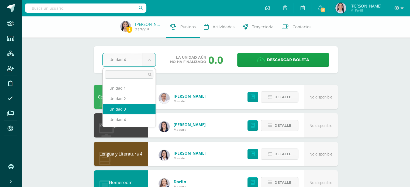
select select "Unidad 3"
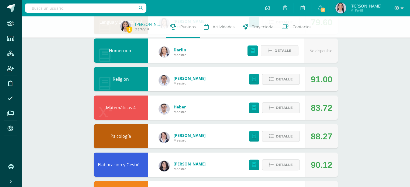
scroll to position [132, 0]
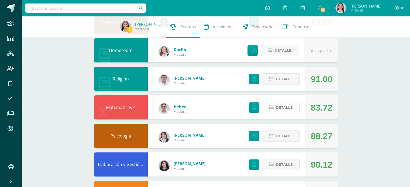
click at [283, 108] on span "Detalle" at bounding box center [284, 108] width 17 height 10
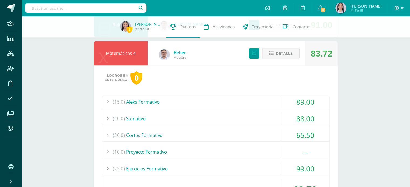
scroll to position [234, 0]
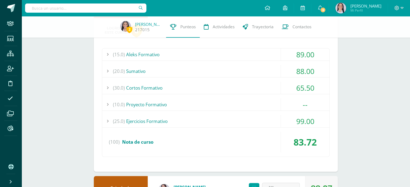
click at [196, 84] on div "(30.0) Cortos Formativo" at bounding box center [215, 88] width 227 height 12
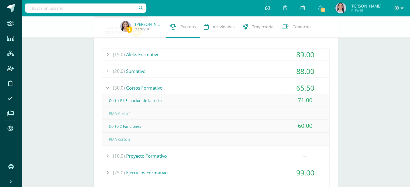
click at [200, 87] on div "(30.0) Cortos Formativo" at bounding box center [215, 88] width 227 height 12
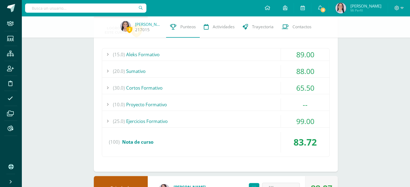
click at [214, 119] on div "(25.0) Ejercicios Formativo" at bounding box center [215, 121] width 227 height 12
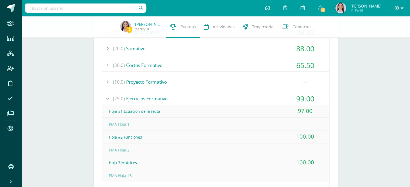
scroll to position [256, 0]
click at [194, 96] on div "(25.0) Ejercicios Formativo" at bounding box center [215, 99] width 227 height 12
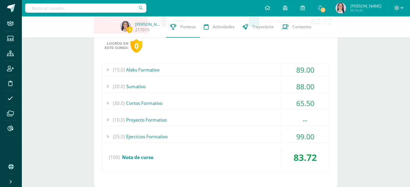
scroll to position [218, 0]
click at [210, 67] on div "(15.0) Aleks Formativo" at bounding box center [215, 70] width 227 height 12
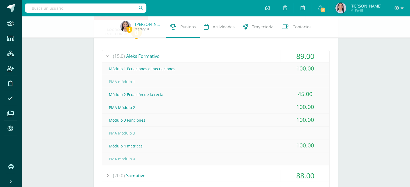
scroll to position [207, 0]
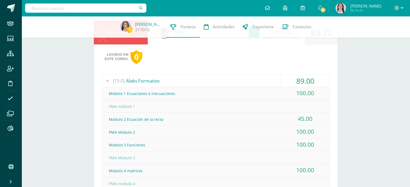
click at [151, 80] on div "(15.0) Aleks Formativo" at bounding box center [215, 81] width 227 height 12
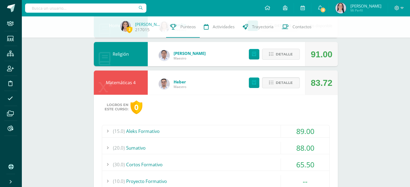
scroll to position [155, 0]
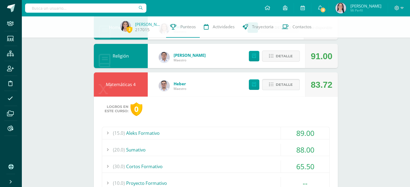
click at [279, 86] on span "Detalle" at bounding box center [284, 85] width 17 height 10
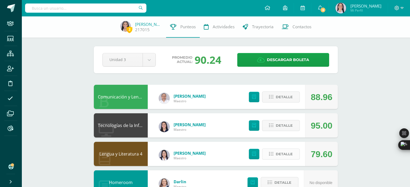
scroll to position [37, 0]
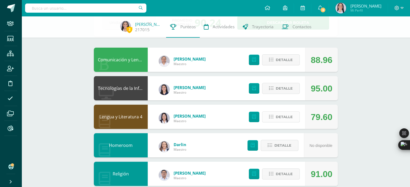
click at [277, 119] on span "Detalle" at bounding box center [284, 117] width 17 height 10
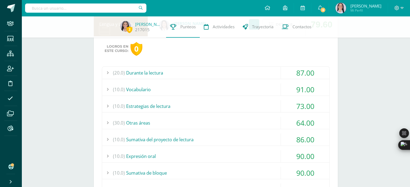
scroll to position [142, 0]
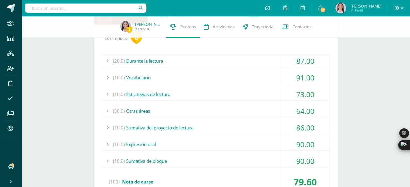
click at [230, 109] on div "(30.0) Otras áreas" at bounding box center [215, 111] width 227 height 12
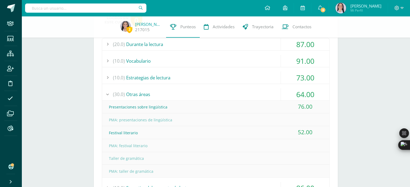
scroll to position [162, 0]
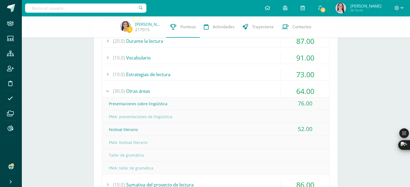
click at [162, 92] on div "(30.0) Otras áreas" at bounding box center [215, 91] width 227 height 12
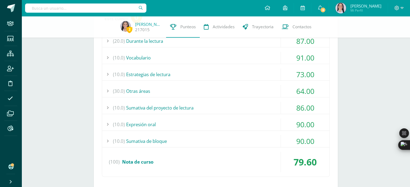
scroll to position [154, 0]
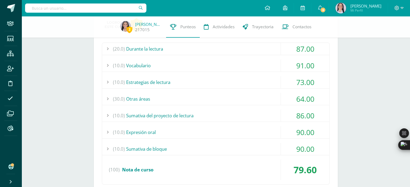
click at [168, 54] on div "(20.0) Durante la lectura" at bounding box center [215, 49] width 227 height 12
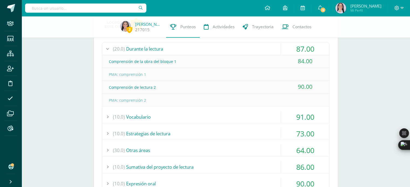
click at [169, 54] on div "(20.0) Durante la lectura" at bounding box center [215, 49] width 227 height 12
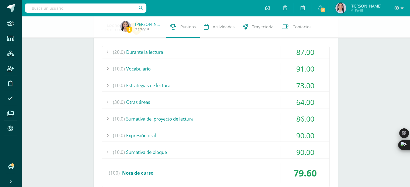
scroll to position [0, 0]
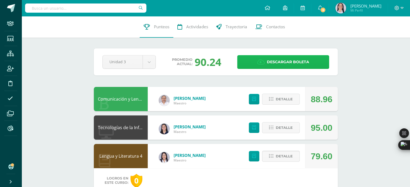
click at [277, 61] on span "Descargar boleta" at bounding box center [288, 61] width 42 height 13
